Goal: Information Seeking & Learning: Learn about a topic

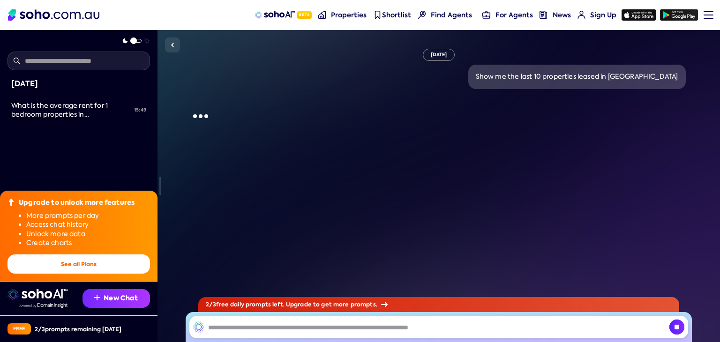
click at [133, 297] on button "New Chat" at bounding box center [115, 298] width 67 height 19
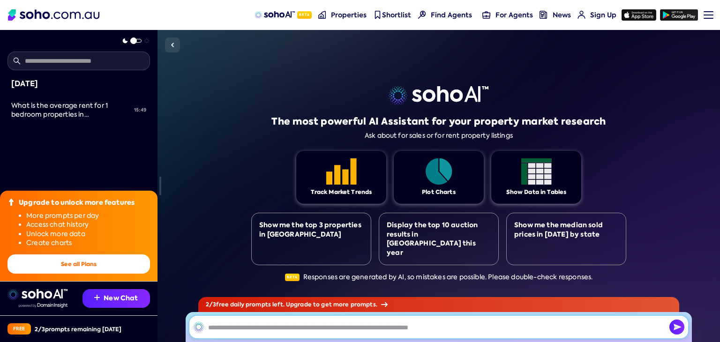
click at [403, 327] on input "text" at bounding box center [438, 327] width 499 height 22
click at [704, 15] on link "Menu" at bounding box center [705, 15] width 10 height 30
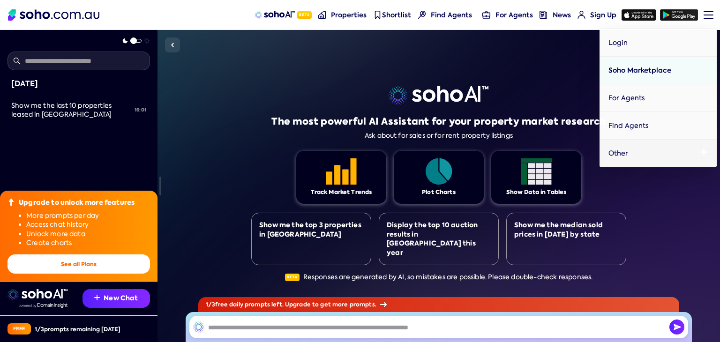
click at [658, 70] on span "Soho Marketplace" at bounding box center [639, 70] width 63 height 9
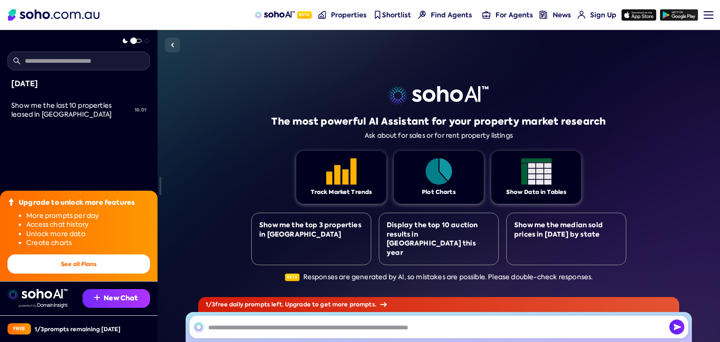
click at [122, 300] on button "New Chat" at bounding box center [115, 298] width 67 height 19
click at [213, 330] on input "text" at bounding box center [438, 327] width 499 height 22
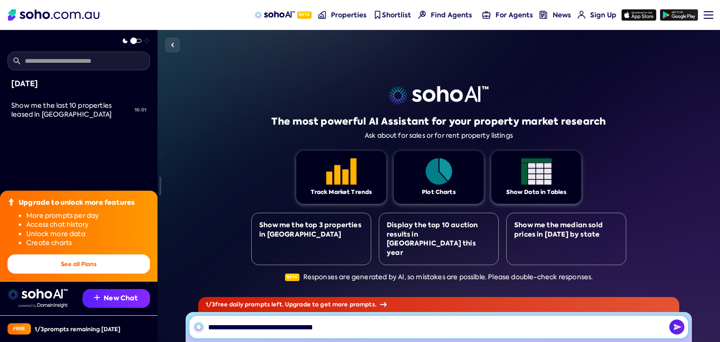
type input "**********"
click at [683, 328] on img "button" at bounding box center [676, 327] width 15 height 15
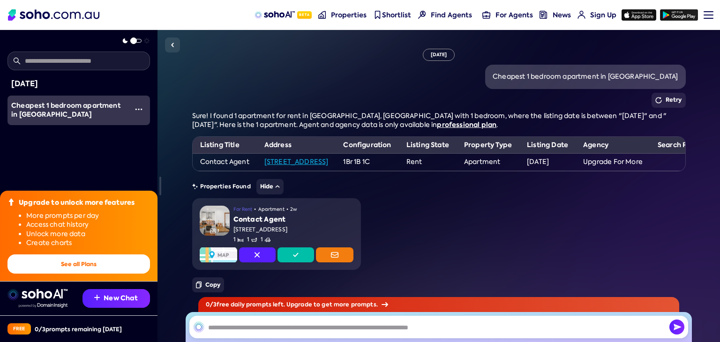
click at [683, 284] on div "Copy" at bounding box center [438, 284] width 493 height 15
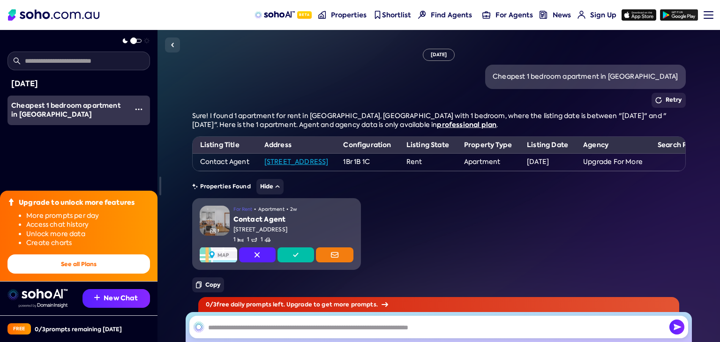
click at [210, 220] on img at bounding box center [215, 221] width 30 height 30
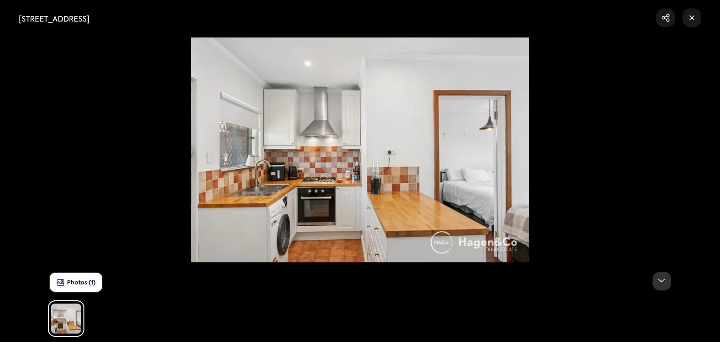
click at [657, 279] on div at bounding box center [661, 281] width 19 height 19
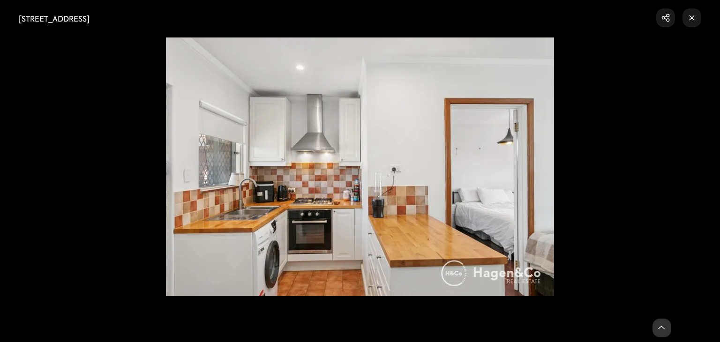
click at [657, 279] on img at bounding box center [360, 166] width 720 height 259
click at [697, 17] on rect at bounding box center [691, 17] width 19 height 19
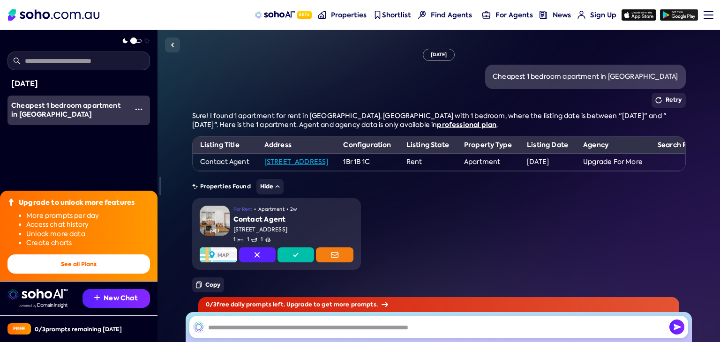
click at [685, 244] on div "1 For Rent • Apartment • 2w Contact Agent Unit 26/290 Stirling Street, Perth WA…" at bounding box center [438, 234] width 562 height 72
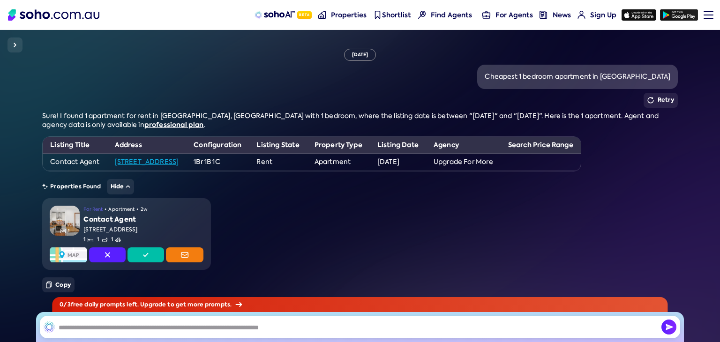
click at [581, 152] on th "Search Price Range" at bounding box center [540, 145] width 80 height 17
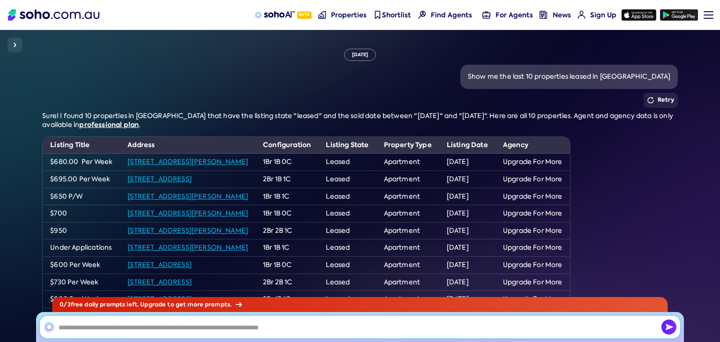
scroll to position [84, 0]
